Goal: Information Seeking & Learning: Understand process/instructions

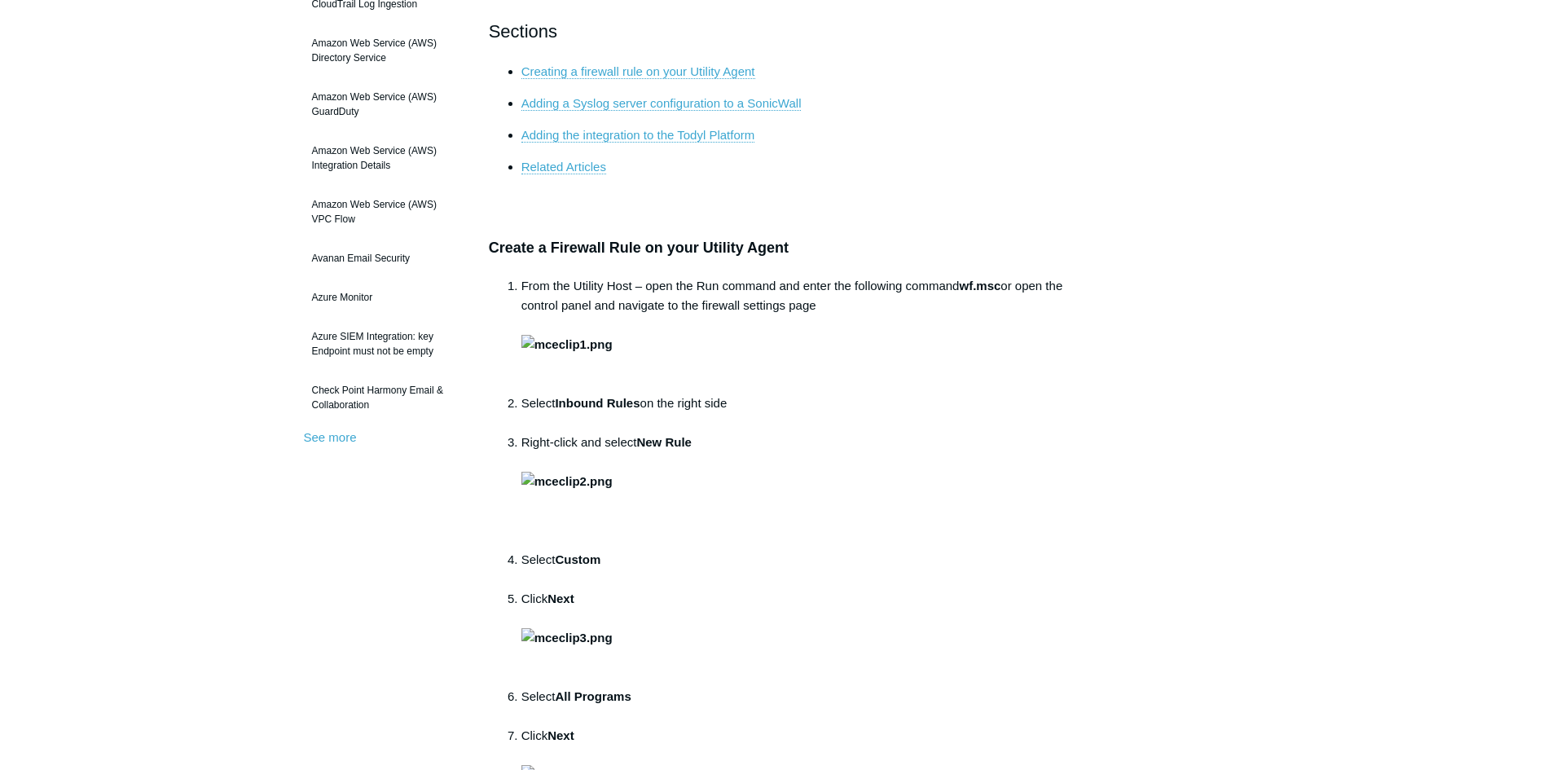
scroll to position [81, 0]
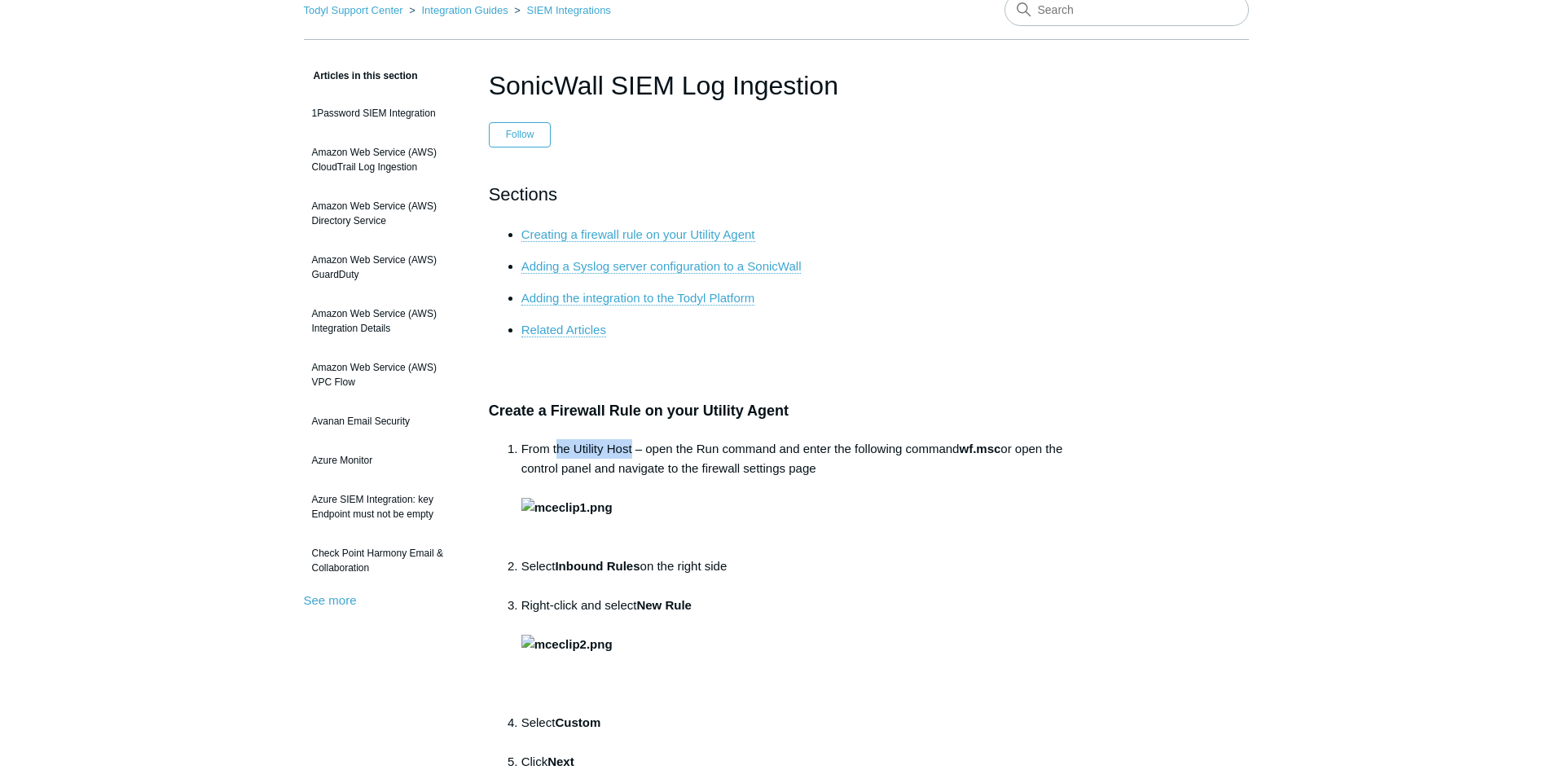
drag, startPoint x: 613, startPoint y: 451, endPoint x: 659, endPoint y: 451, distance: 46.5
click at [560, 447] on li "From the Utility Host – open the Run command and enter the following command wf…" at bounding box center [793, 497] width 543 height 117
click at [685, 457] on li "From the Utility Host – open the Run command and enter the following command wf…" at bounding box center [793, 497] width 543 height 117
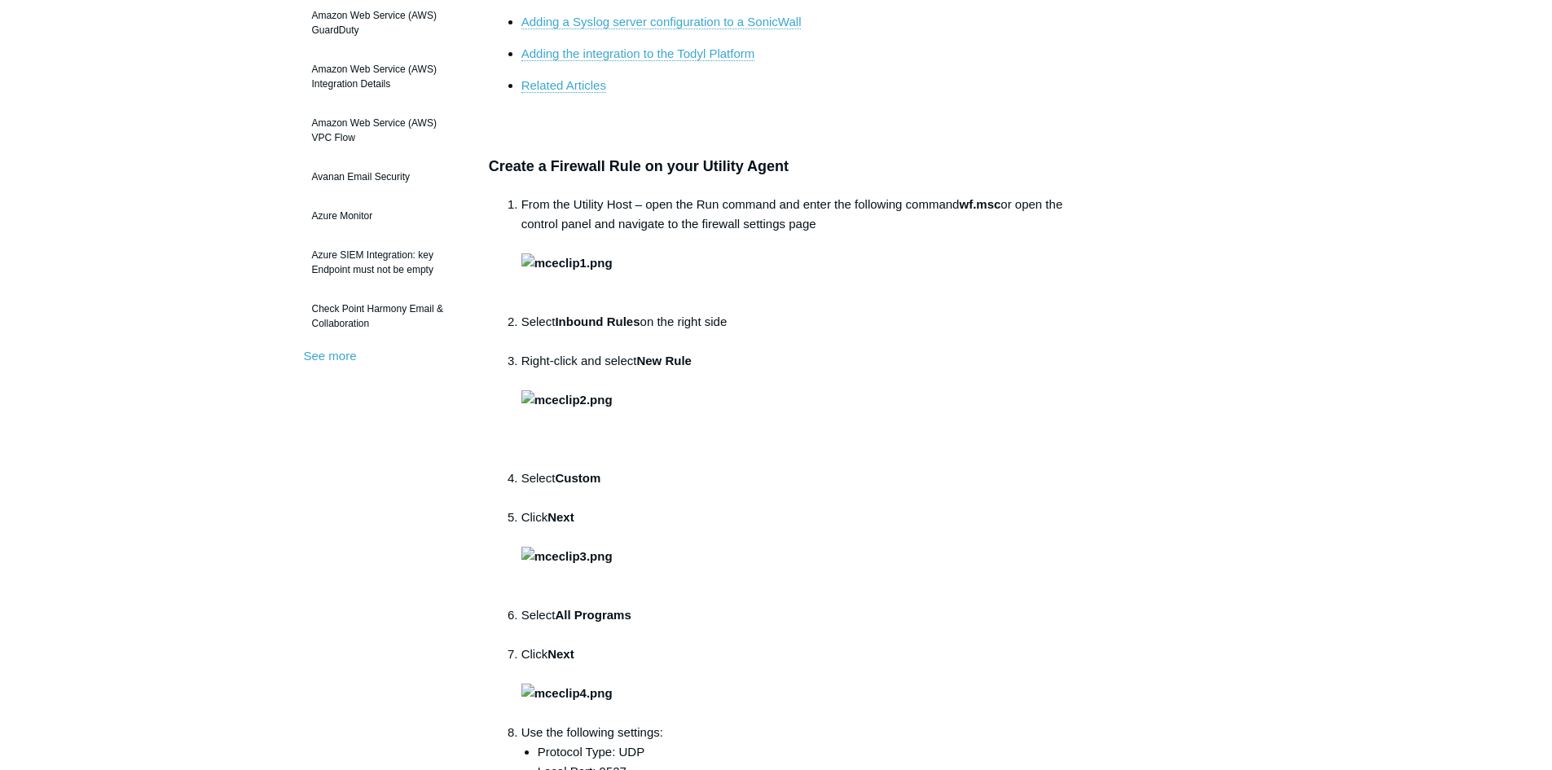
scroll to position [0, 0]
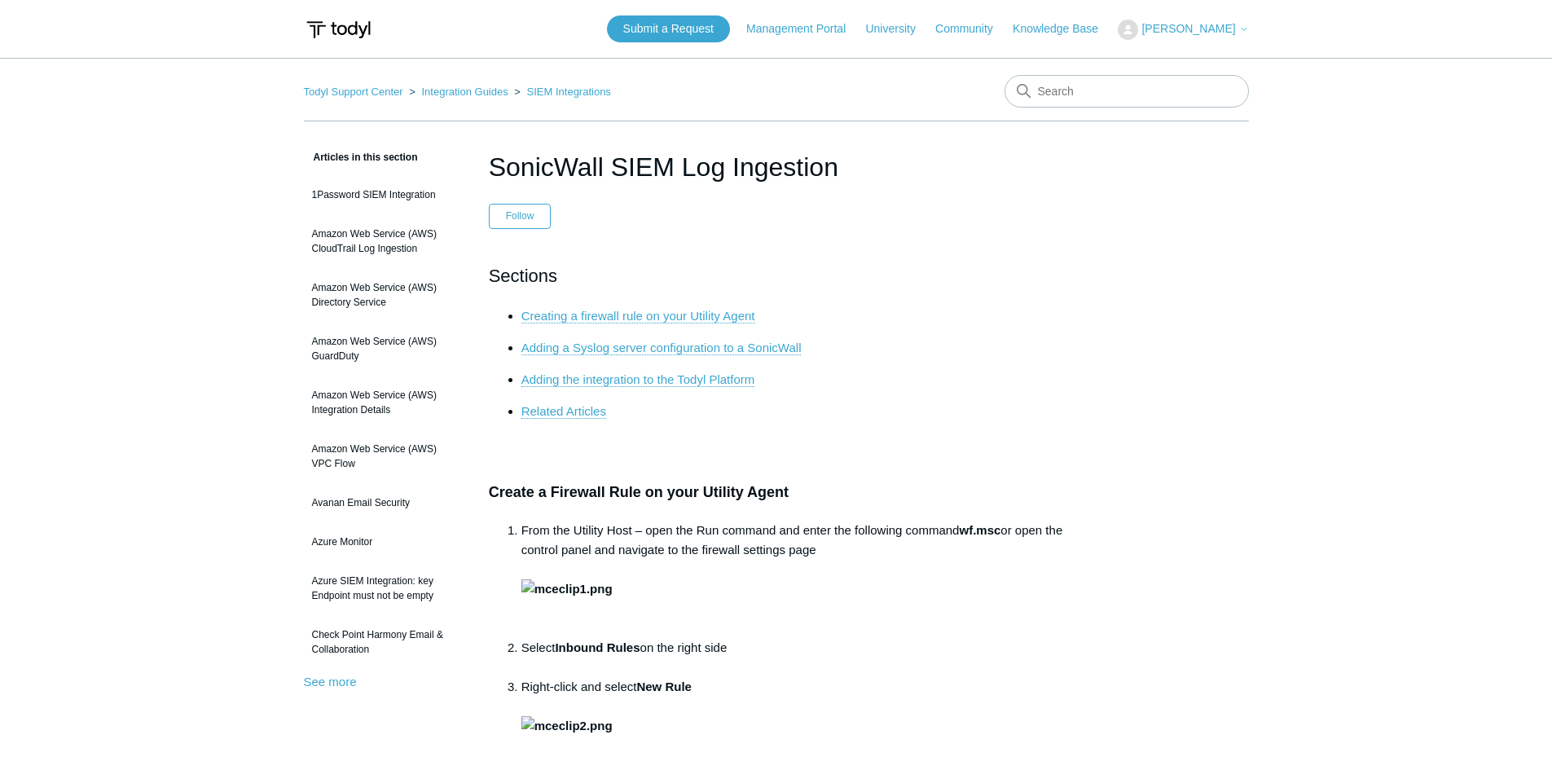
drag, startPoint x: 500, startPoint y: 165, endPoint x: 847, endPoint y: 169, distance: 348.0
click at [846, 169] on h1 "SonicWall SIEM Log Ingestion" at bounding box center [776, 166] width 575 height 39
click at [890, 170] on h1 "SonicWall SIEM Log Ingestion" at bounding box center [776, 166] width 575 height 39
click at [808, 162] on h1 "SonicWall SIEM Log Ingestion" at bounding box center [776, 166] width 575 height 39
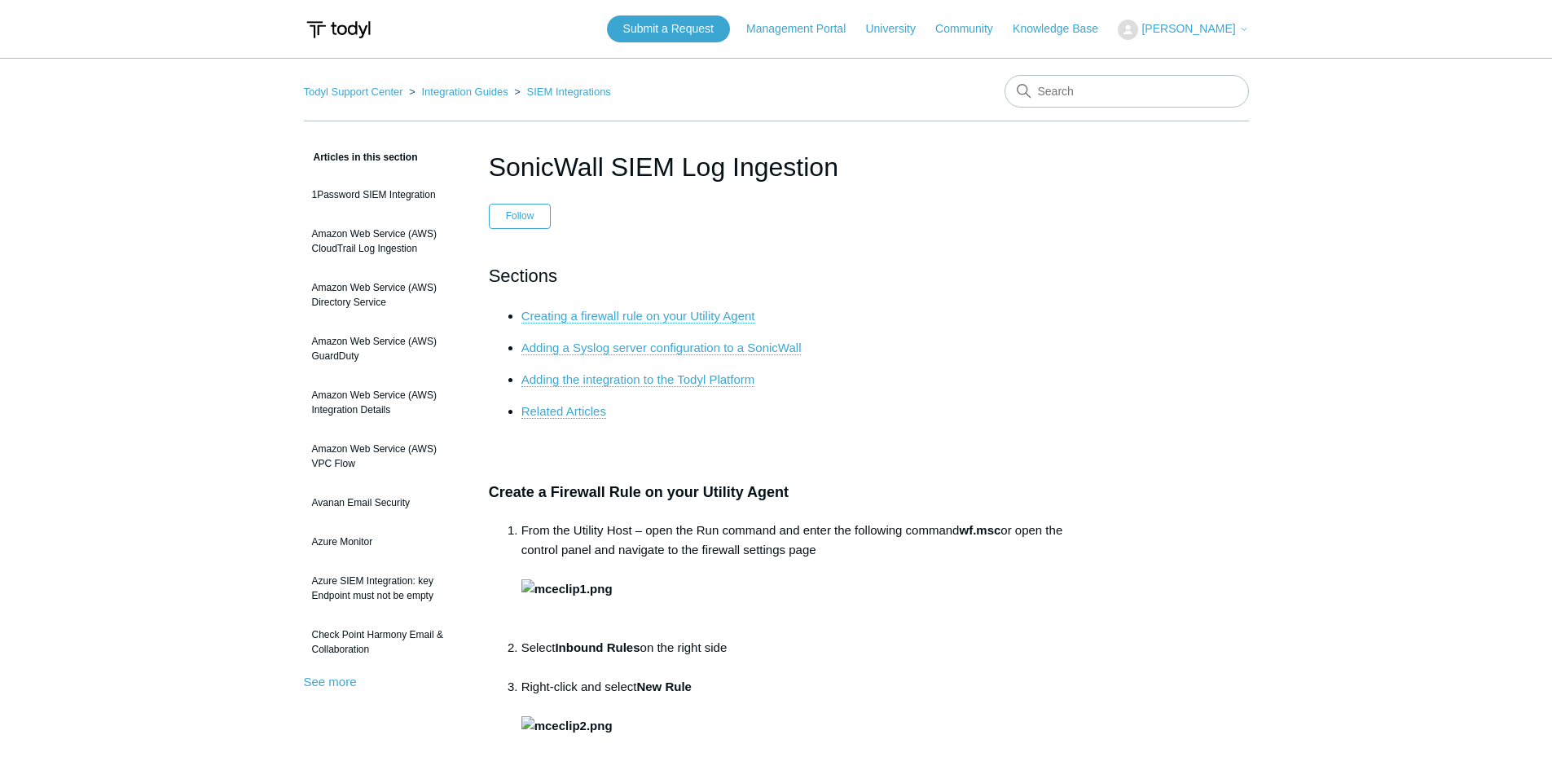
drag, startPoint x: 834, startPoint y: 168, endPoint x: 489, endPoint y: 164, distance: 344.7
click at [489, 164] on h1 "SonicWall SIEM Log Ingestion" at bounding box center [776, 166] width 575 height 39
click at [576, 169] on h1 "SonicWall SIEM Log Ingestion" at bounding box center [776, 166] width 575 height 39
drag, startPoint x: 482, startPoint y: 169, endPoint x: 821, endPoint y: 167, distance: 338.2
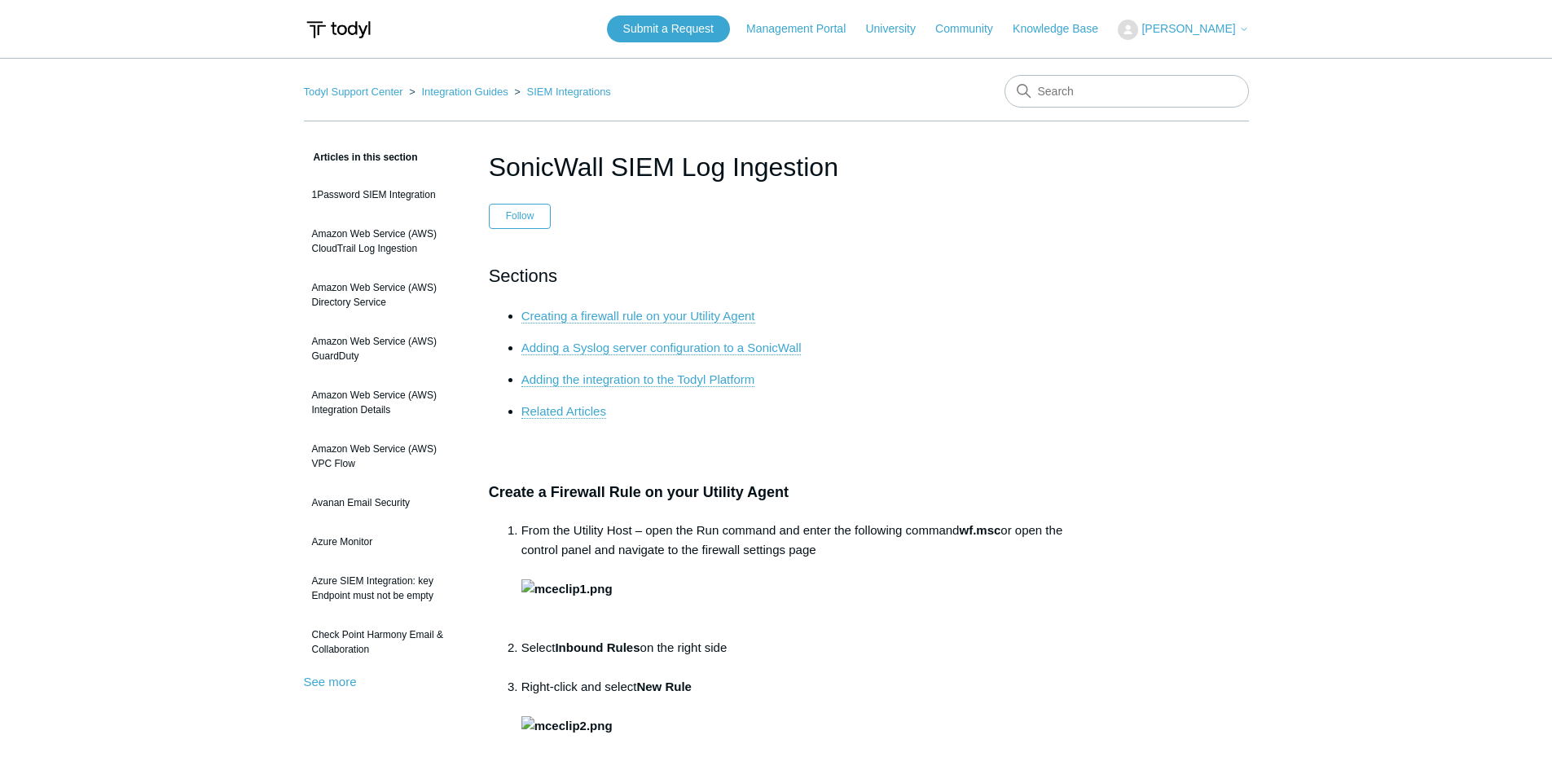
click at [843, 166] on h1 "SonicWall SIEM Log Ingestion" at bounding box center [776, 166] width 575 height 39
drag, startPoint x: 840, startPoint y: 166, endPoint x: 489, endPoint y: 165, distance: 351.2
click at [489, 165] on h1 "SonicWall SIEM Log Ingestion" at bounding box center [776, 166] width 575 height 39
click at [558, 163] on h1 "SonicWall SIEM Log Ingestion" at bounding box center [776, 166] width 575 height 39
drag, startPoint x: 520, startPoint y: 489, endPoint x: 786, endPoint y: 486, distance: 265.7
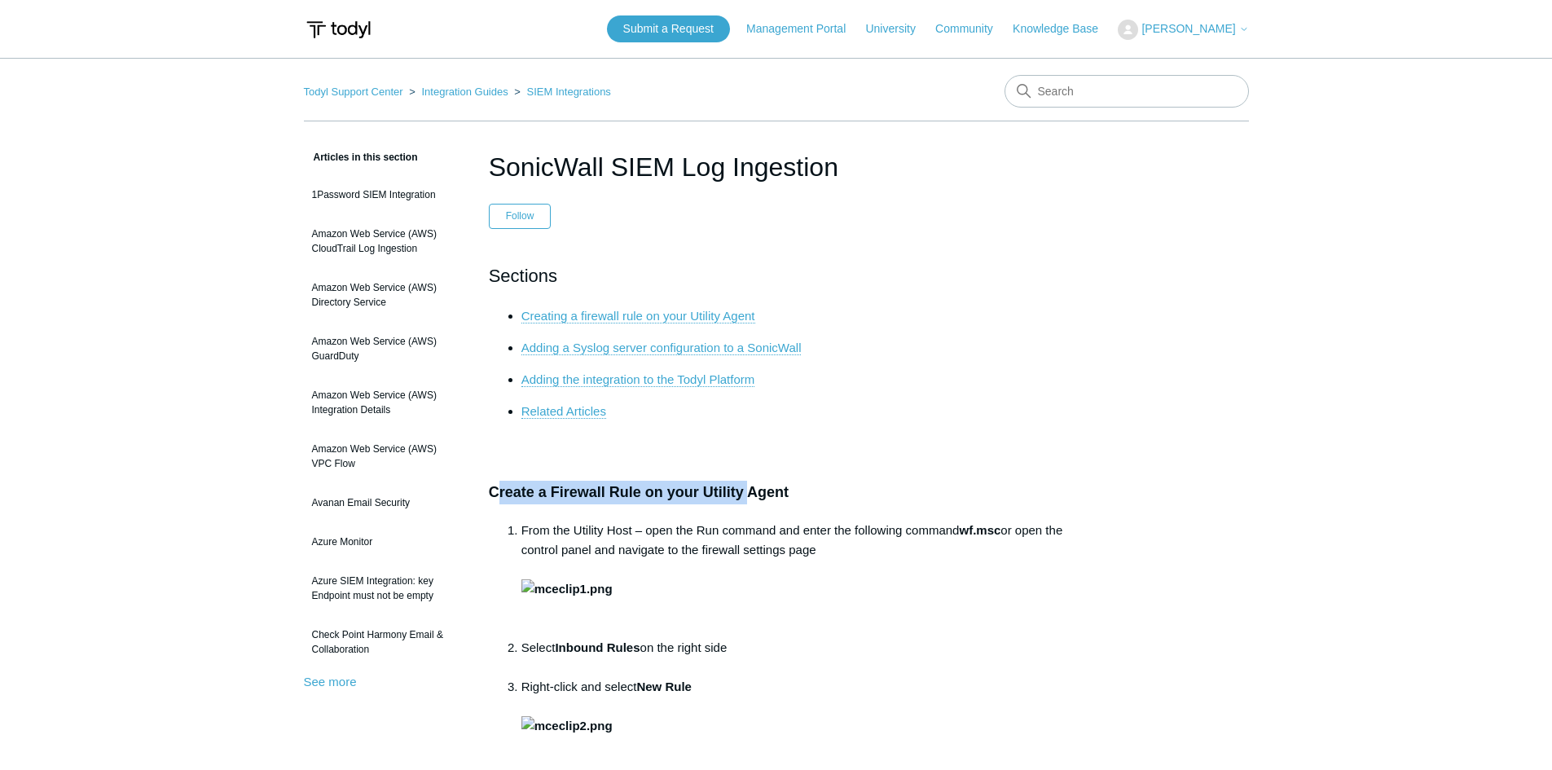
click at [762, 486] on h3 "Create a Firewall Rule on your Utility Agent" at bounding box center [776, 493] width 575 height 24
click at [791, 486] on h3 "Create a Firewall Rule on your Utility Agent" at bounding box center [776, 493] width 575 height 24
click at [557, 489] on h3 "Create a Firewall Rule on your Utility Agent" at bounding box center [776, 493] width 575 height 24
drag, startPoint x: 503, startPoint y: 490, endPoint x: 804, endPoint y: 486, distance: 301.5
click at [802, 486] on h3 "Create a Firewall Rule on your Utility Agent" at bounding box center [776, 493] width 575 height 24
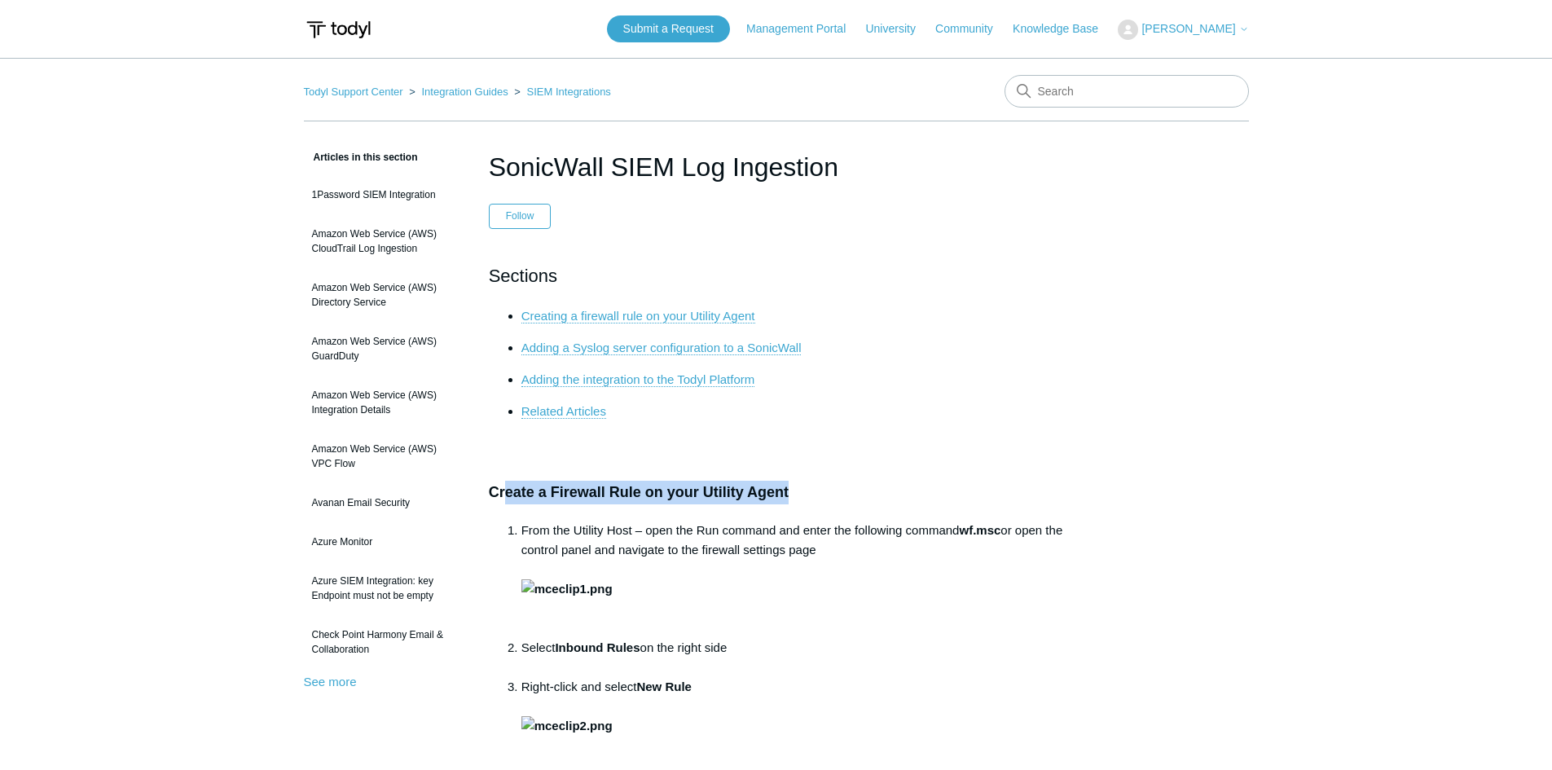
click at [811, 486] on h3 "Create a Firewall Rule on your Utility Agent" at bounding box center [776, 493] width 575 height 24
drag, startPoint x: 803, startPoint y: 492, endPoint x: 703, endPoint y: 490, distance: 100.3
click at [703, 490] on h3 "Create a Firewall Rule on your Utility Agent" at bounding box center [776, 493] width 575 height 24
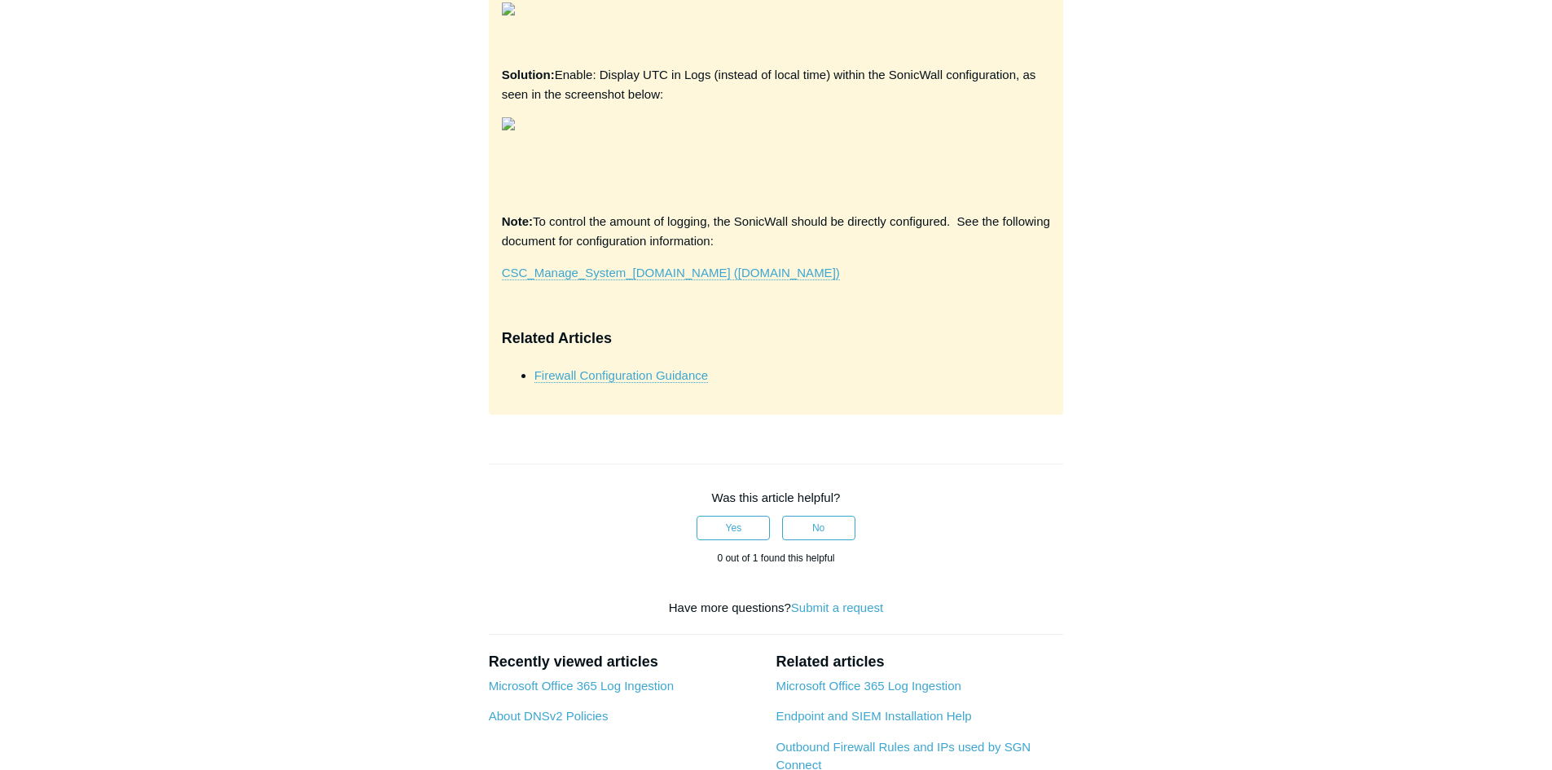
scroll to position [3057, 0]
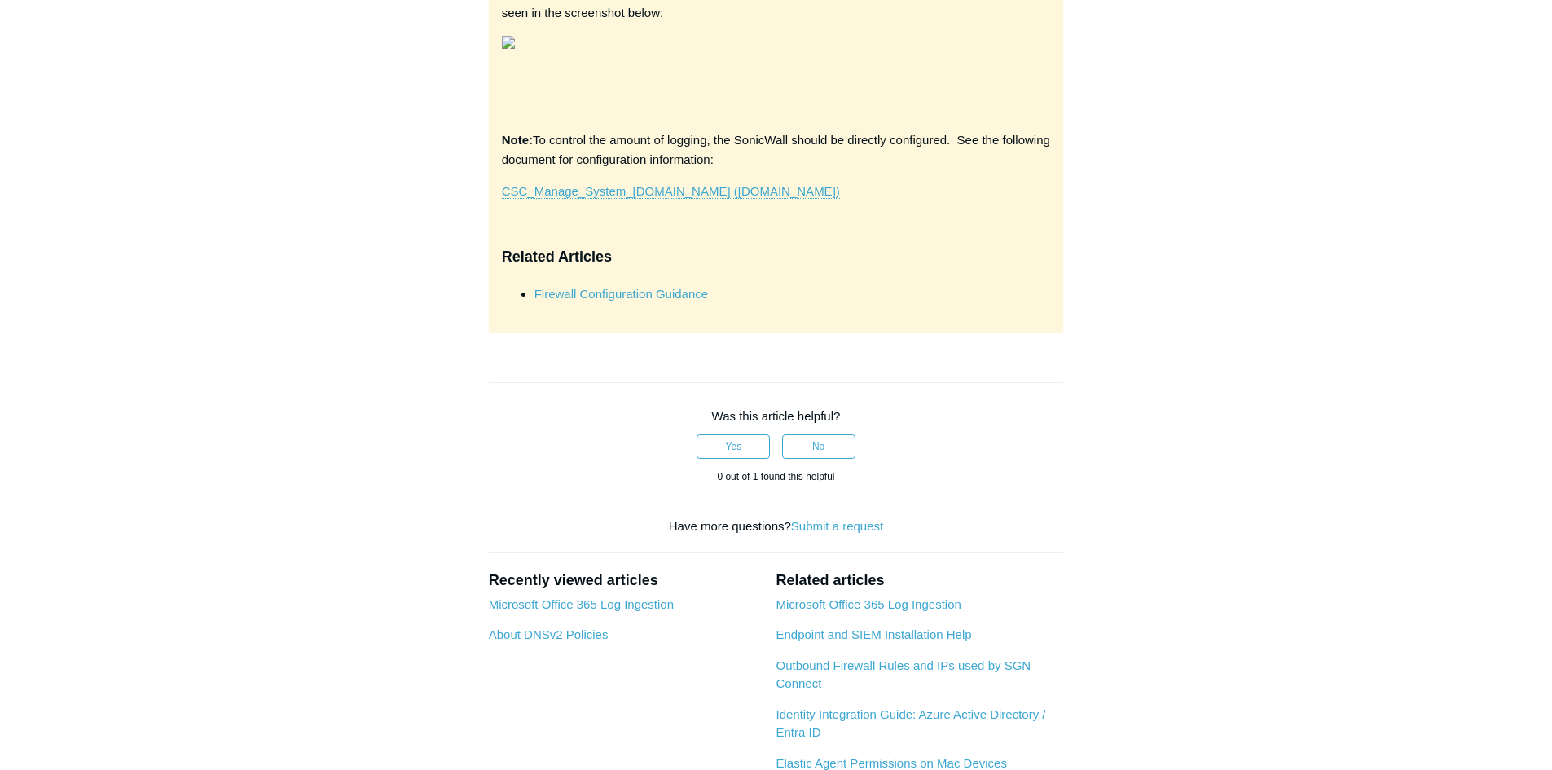
drag, startPoint x: 846, startPoint y: 376, endPoint x: 1034, endPoint y: 370, distance: 188.3
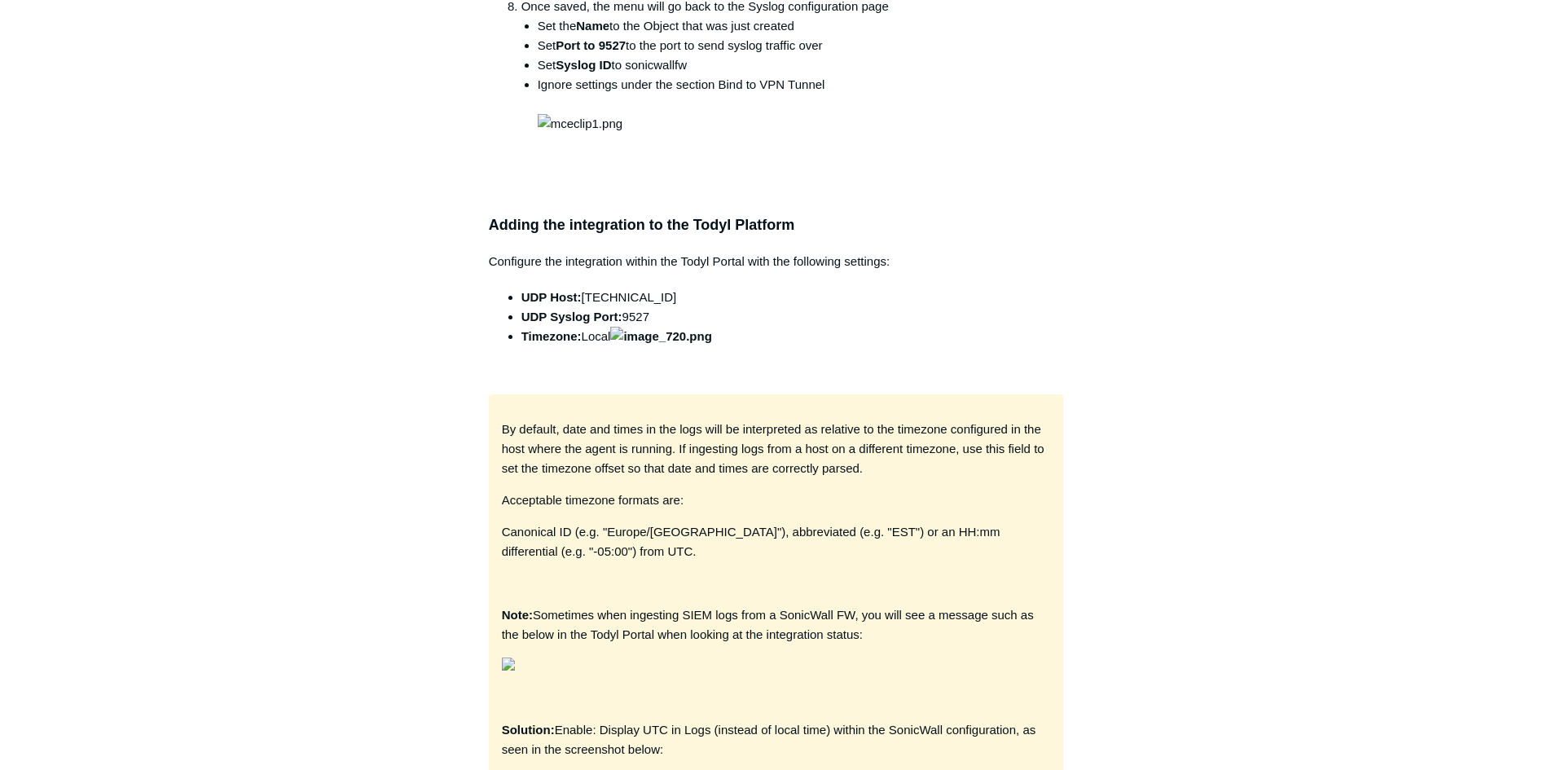
scroll to position [0, 0]
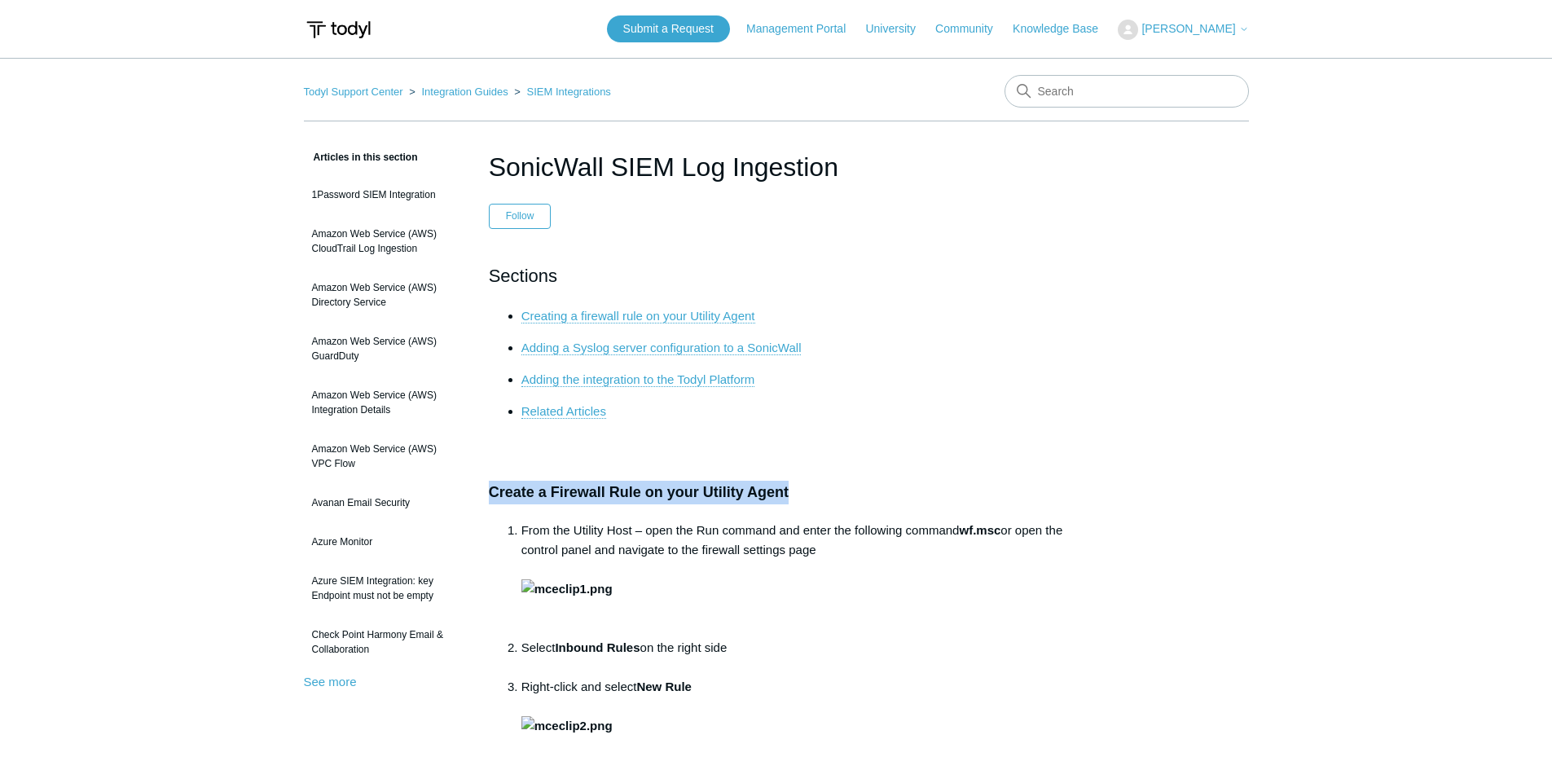
drag, startPoint x: 799, startPoint y: 491, endPoint x: 489, endPoint y: 486, distance: 309.7
click at [489, 487] on h3 "Create a Firewall Rule on your Utility Agent" at bounding box center [776, 493] width 575 height 24
click at [764, 170] on h1 "SonicWall SIEM Log Ingestion" at bounding box center [776, 166] width 575 height 39
drag, startPoint x: 855, startPoint y: 169, endPoint x: 491, endPoint y: 158, distance: 363.6
click at [491, 158] on h1 "SonicWall SIEM Log Ingestion" at bounding box center [776, 166] width 575 height 39
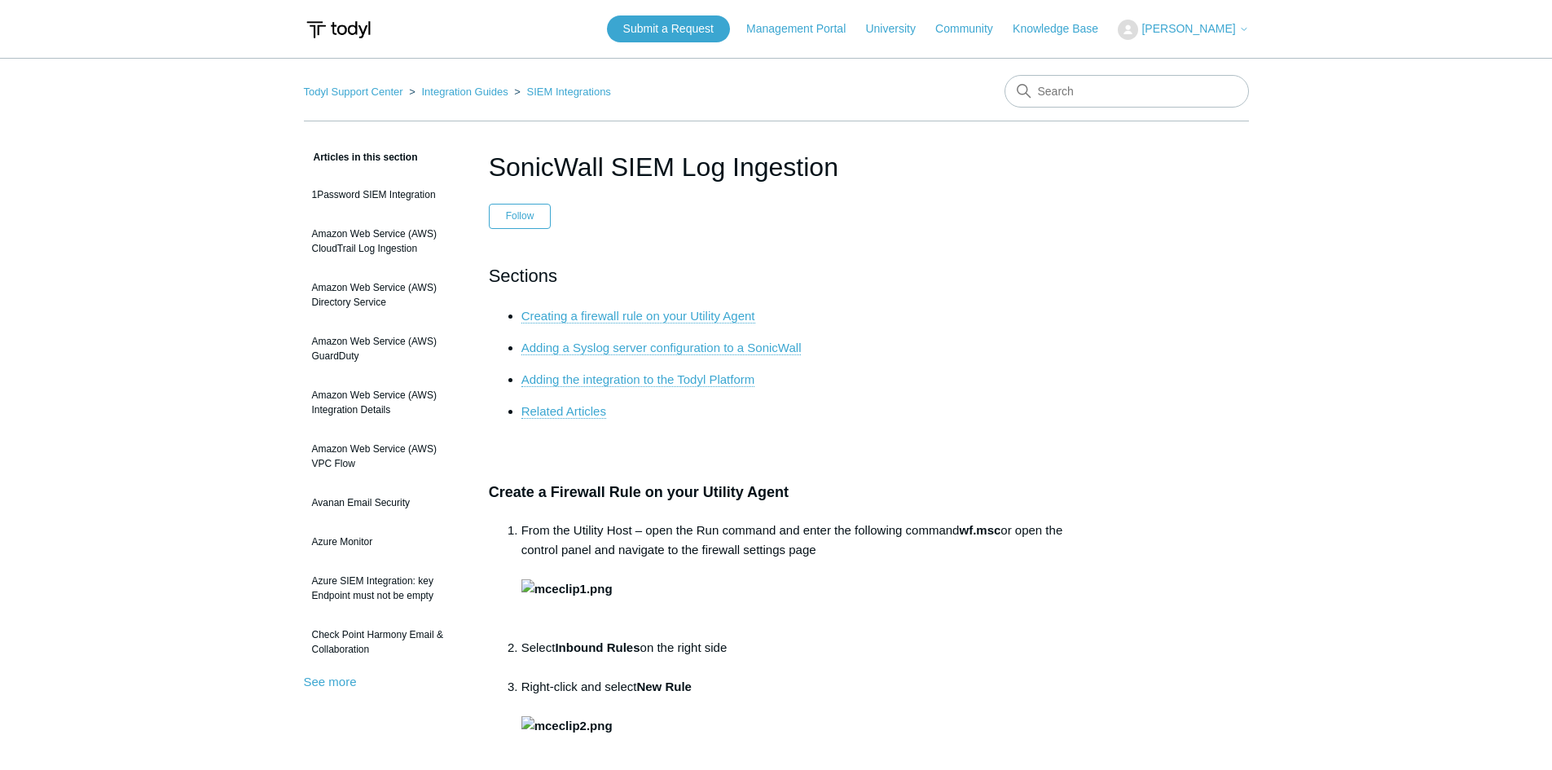
copy h1 "SonicWall SIEM Log Ingestion"
